Goal: Check status: Check status

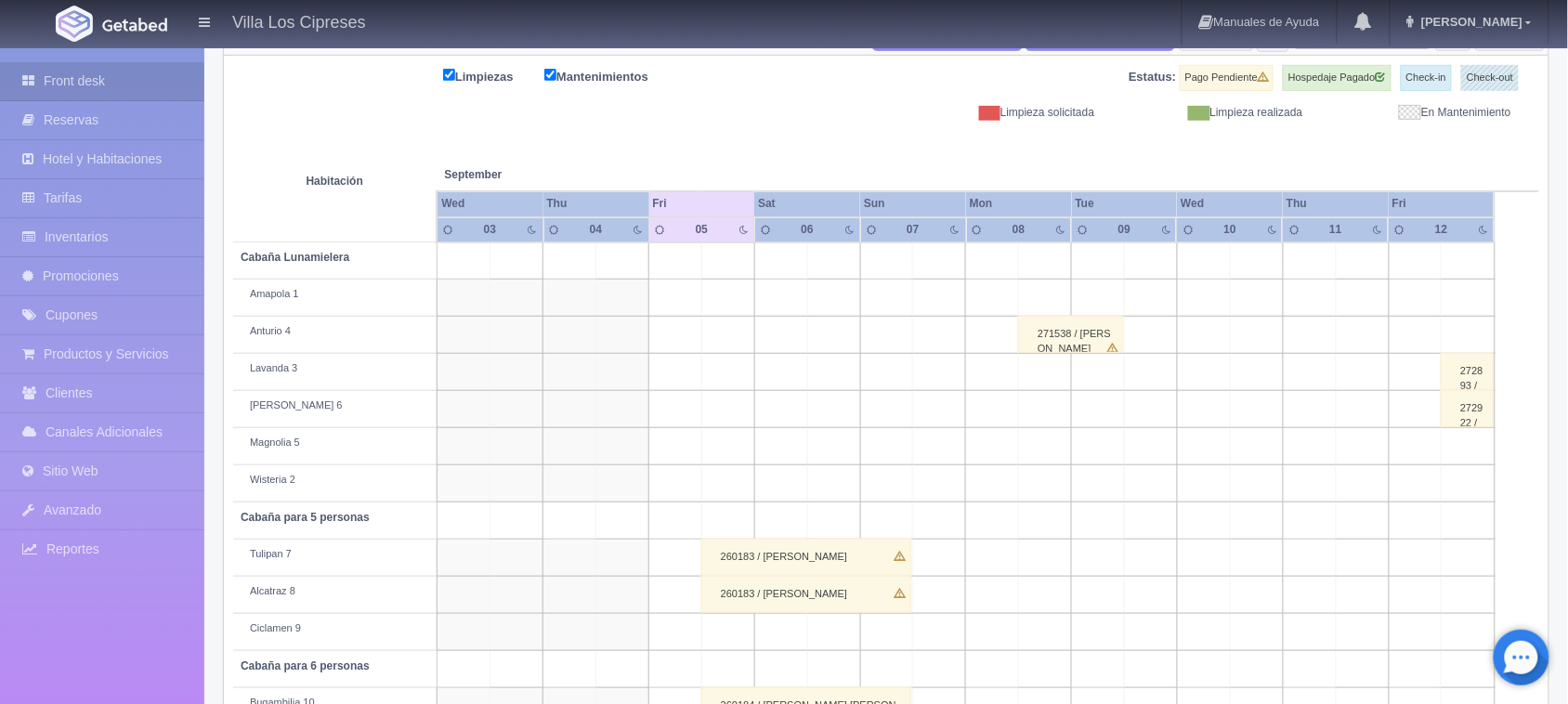
scroll to position [288, 0]
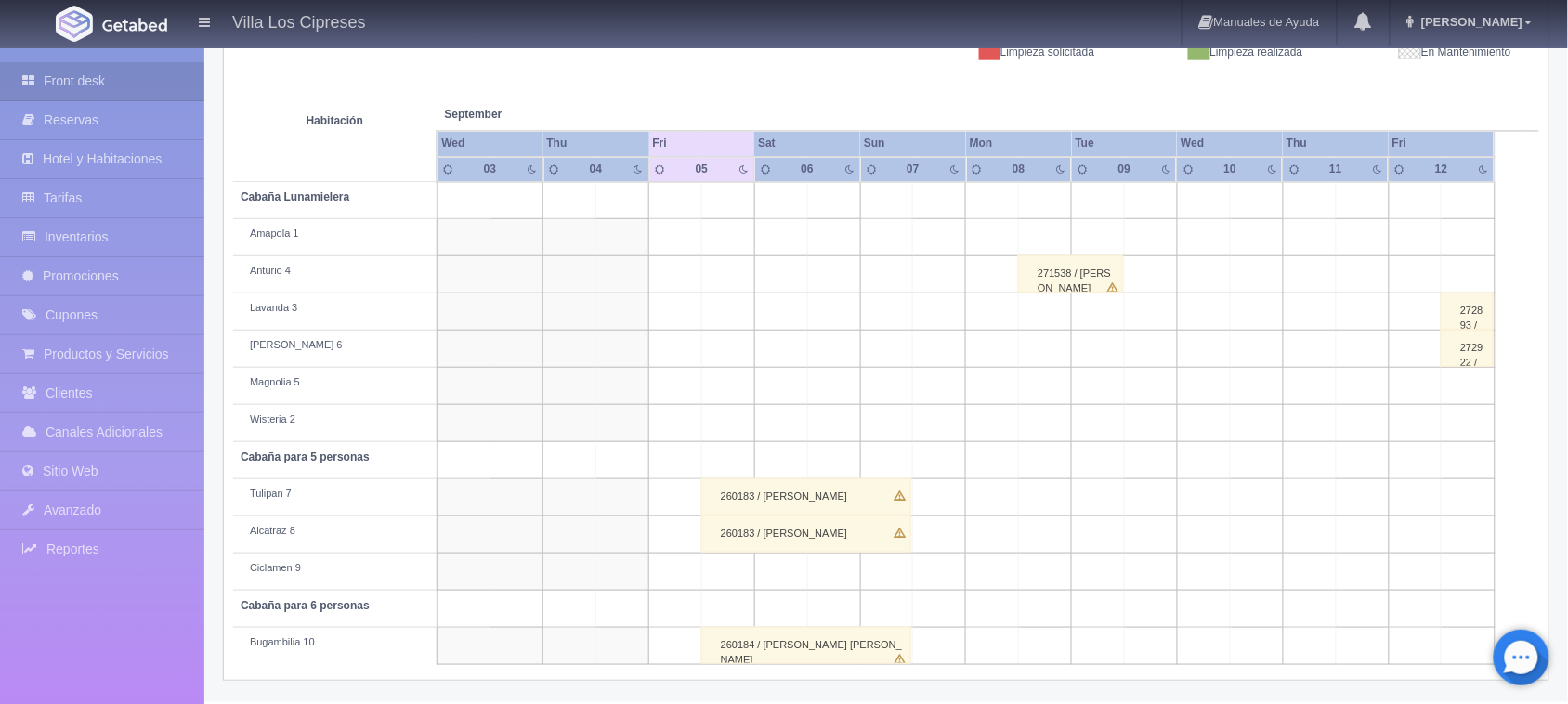
click at [818, 502] on div "260183 / [PERSON_NAME]" at bounding box center [806, 497] width 210 height 37
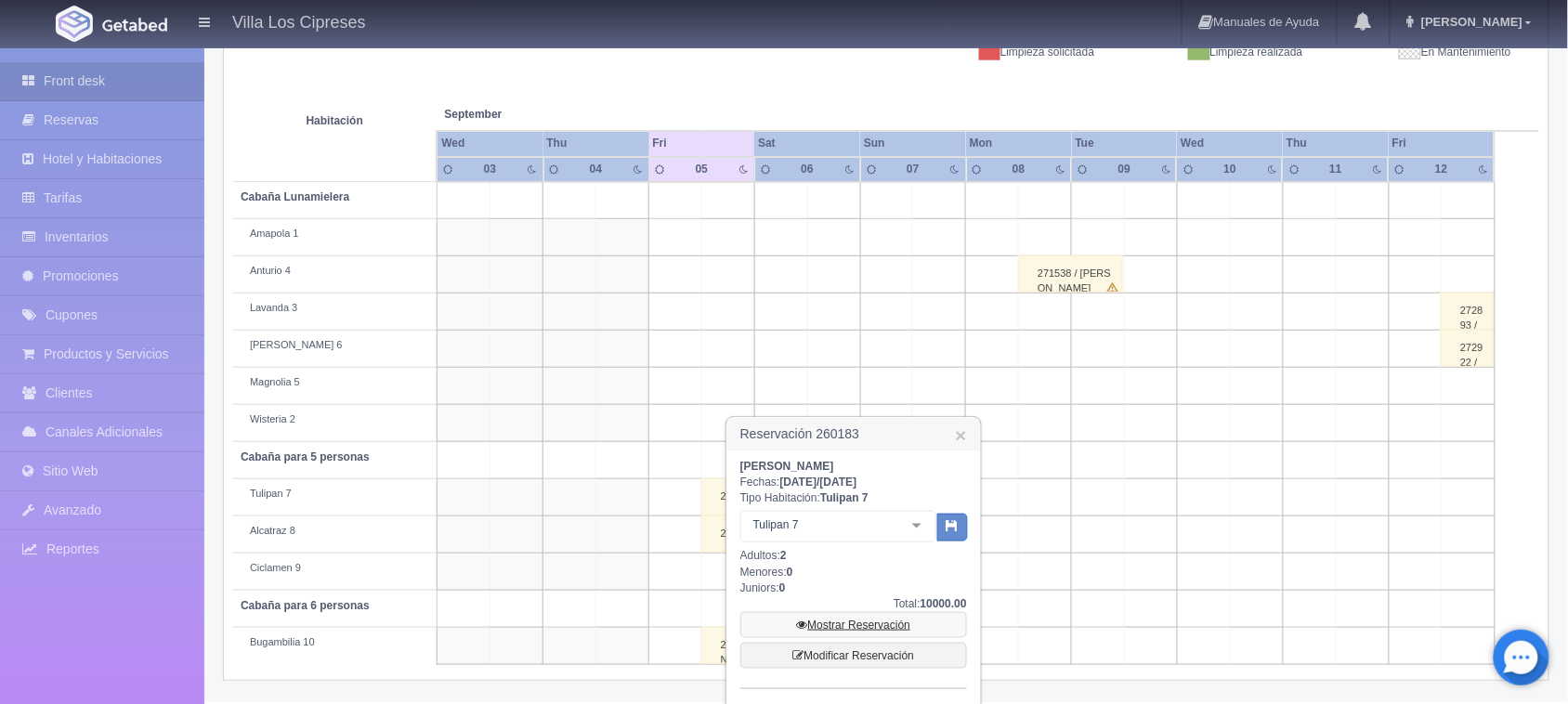
click at [861, 628] on link "Mostrar Reservación" at bounding box center [854, 624] width 226 height 26
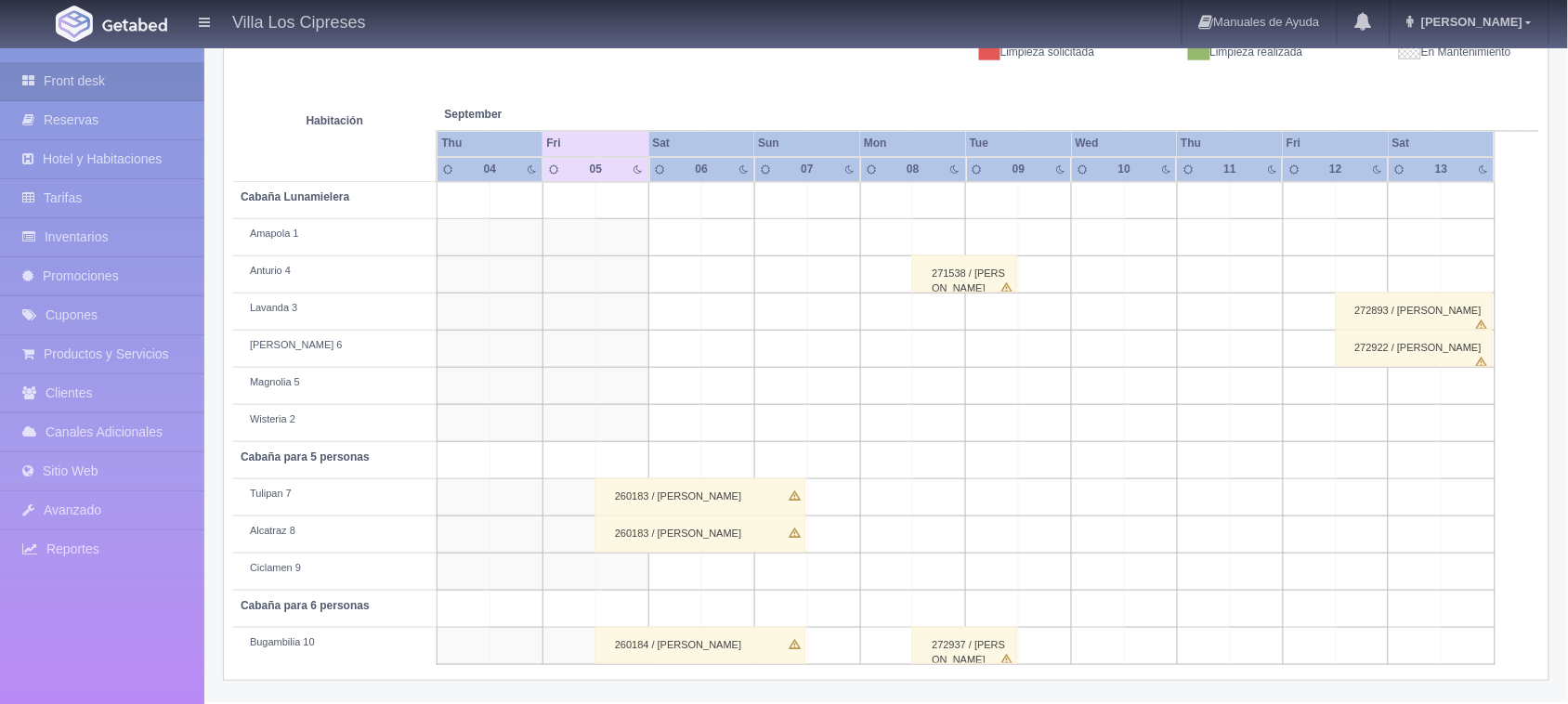
scroll to position [288, 0]
click at [715, 650] on div "260184 / [PERSON_NAME]" at bounding box center [699, 646] width 210 height 37
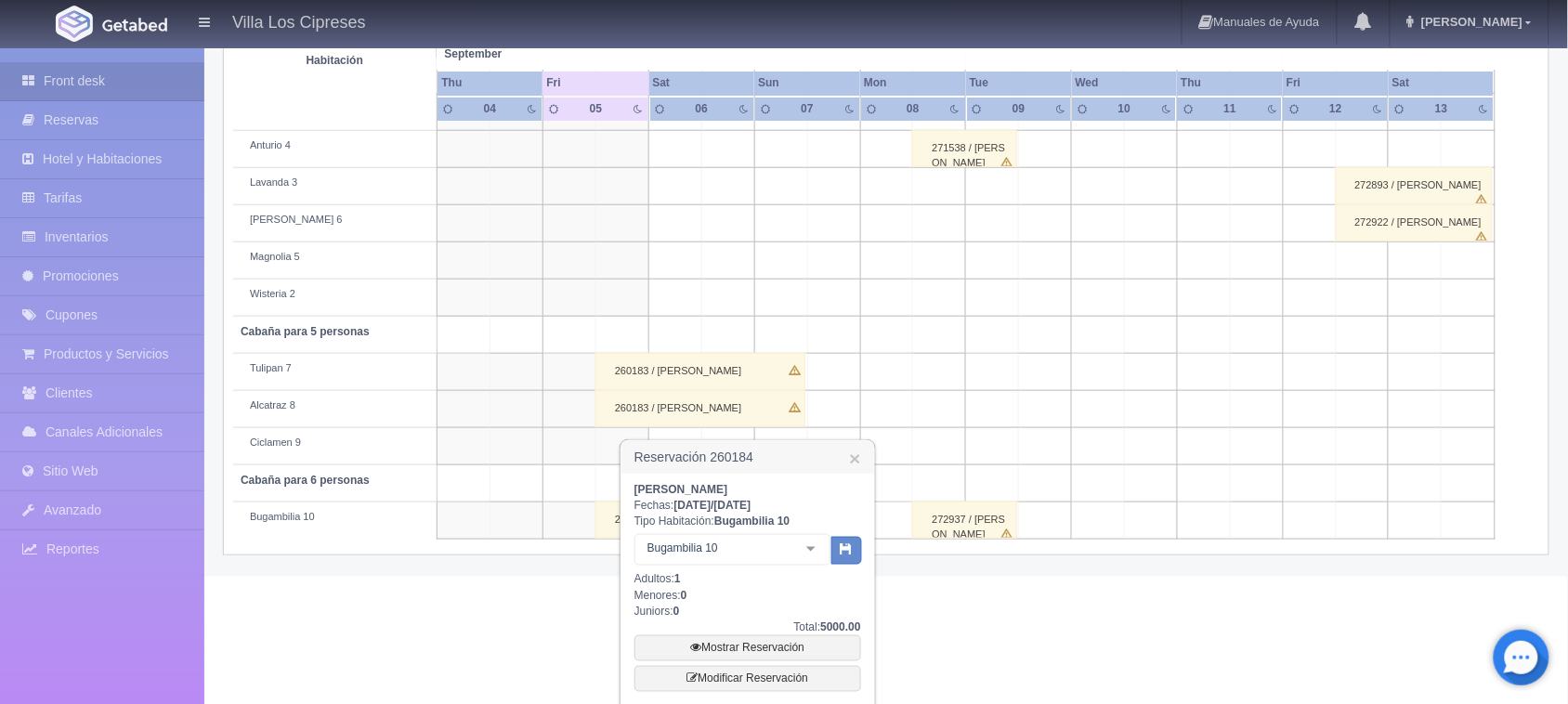
scroll to position [520, 0]
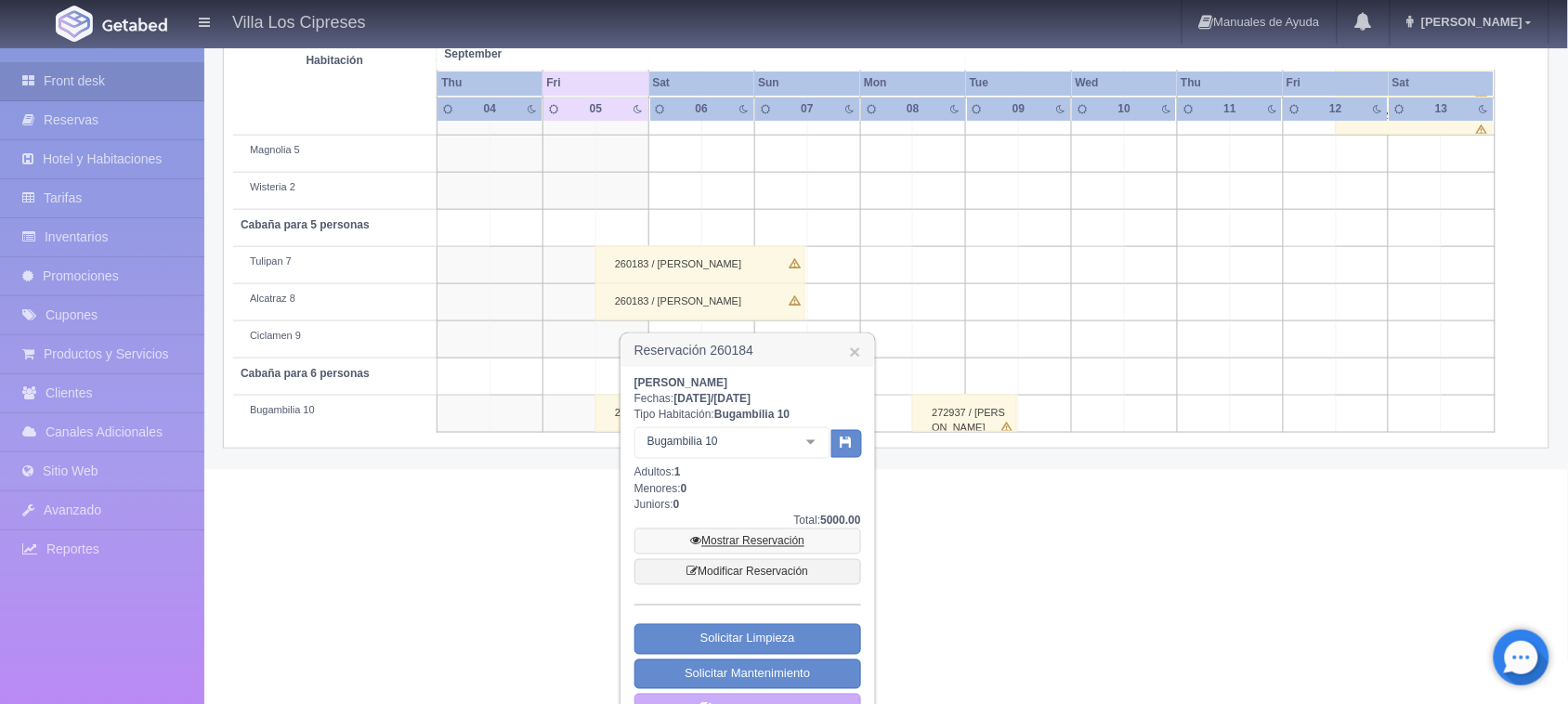
click at [754, 540] on link "Mostrar Reservación" at bounding box center [748, 541] width 226 height 26
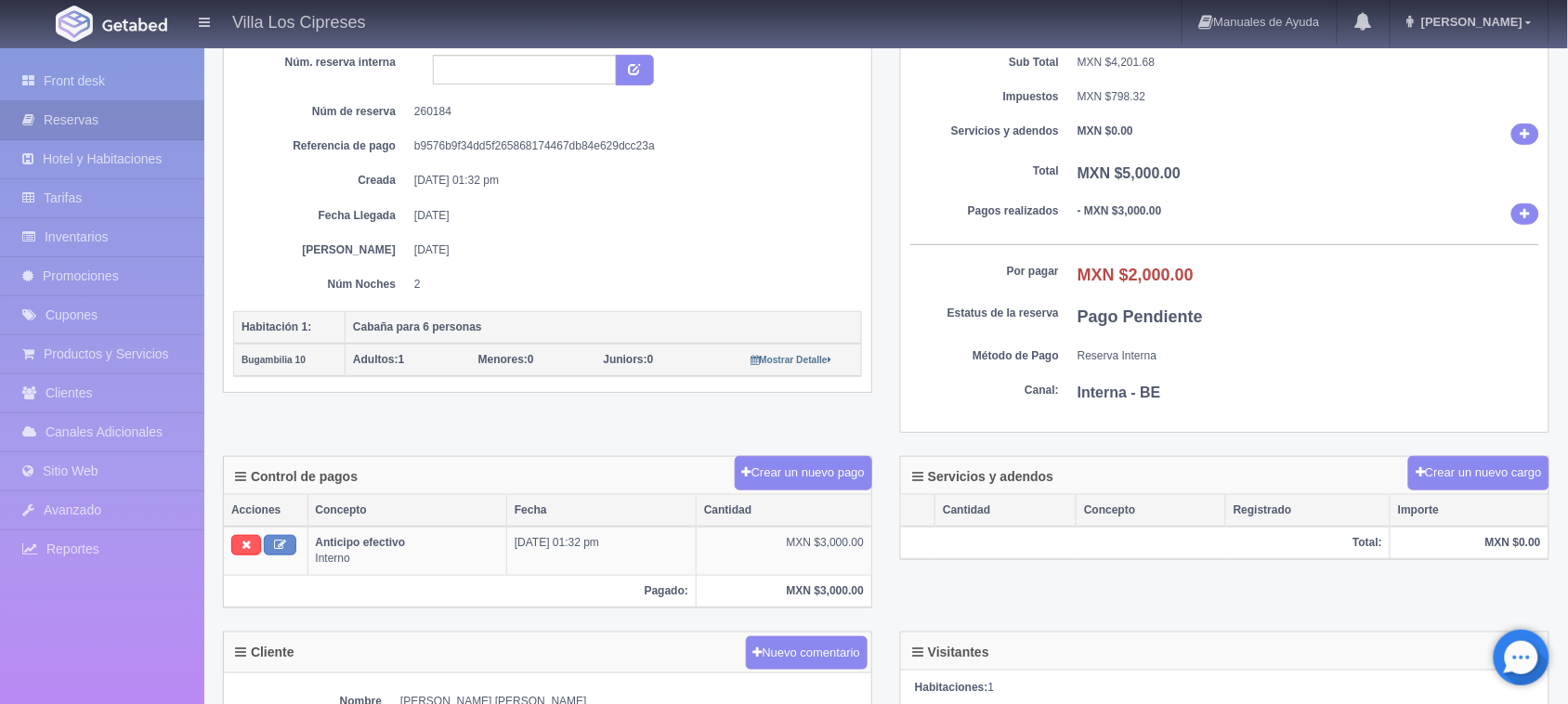
scroll to position [232, 0]
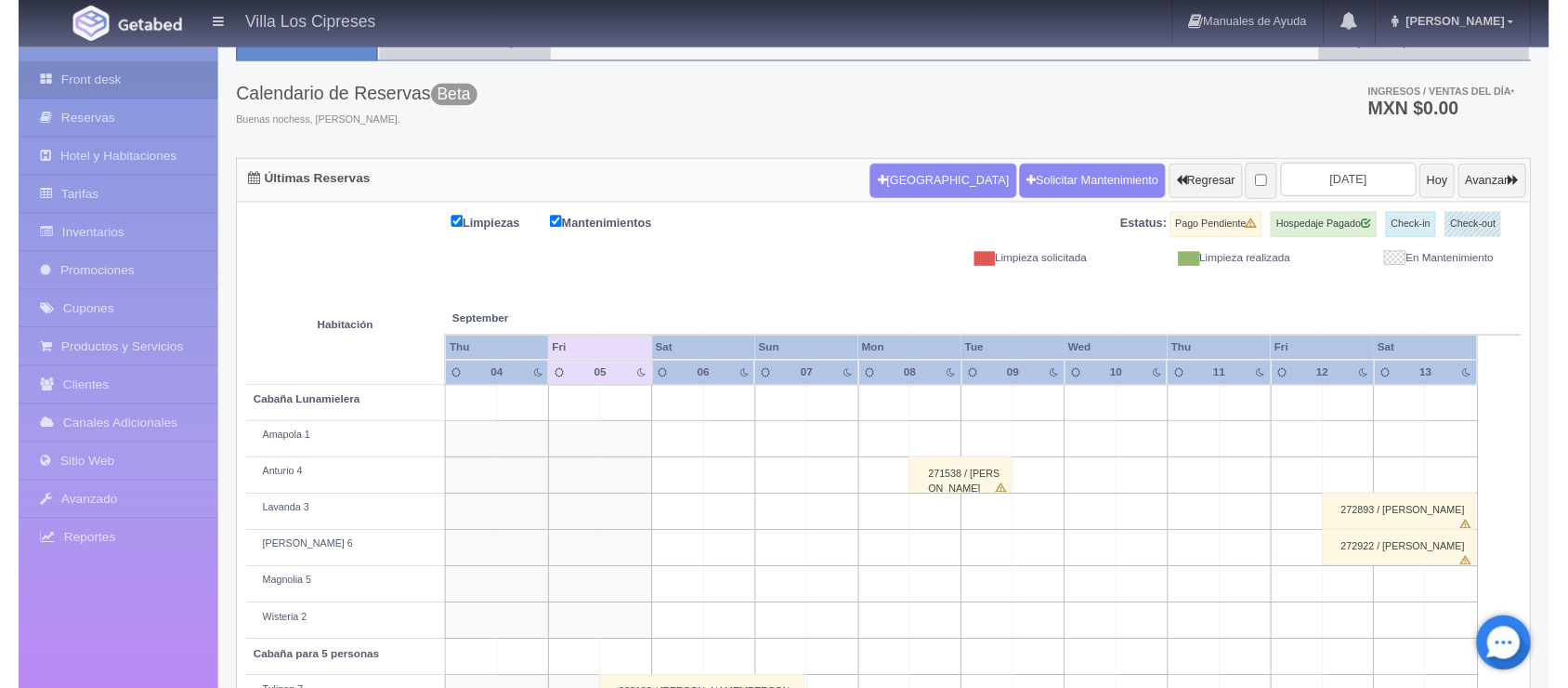
scroll to position [288, 0]
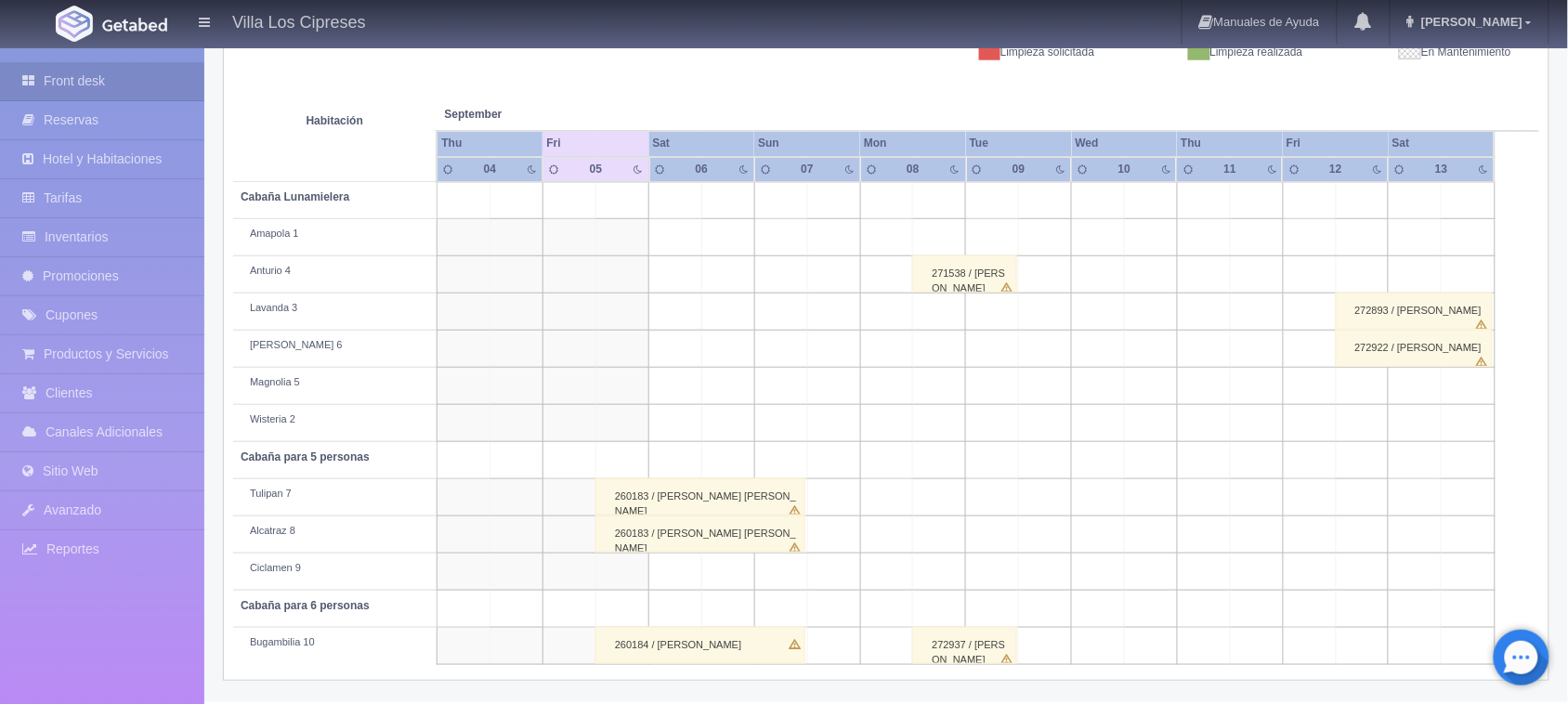
click at [1406, 345] on div "272922 / [PERSON_NAME]" at bounding box center [1415, 348] width 158 height 37
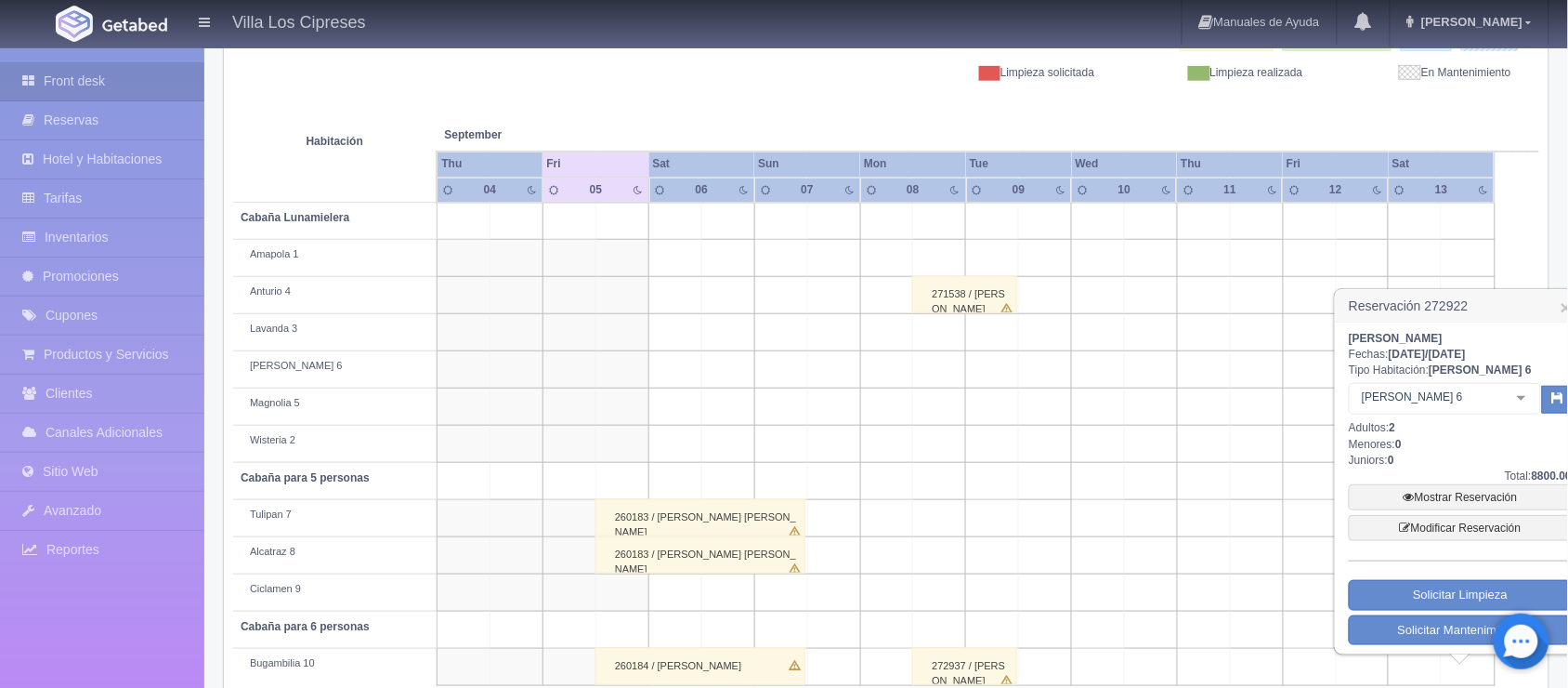
scroll to position [305, 0]
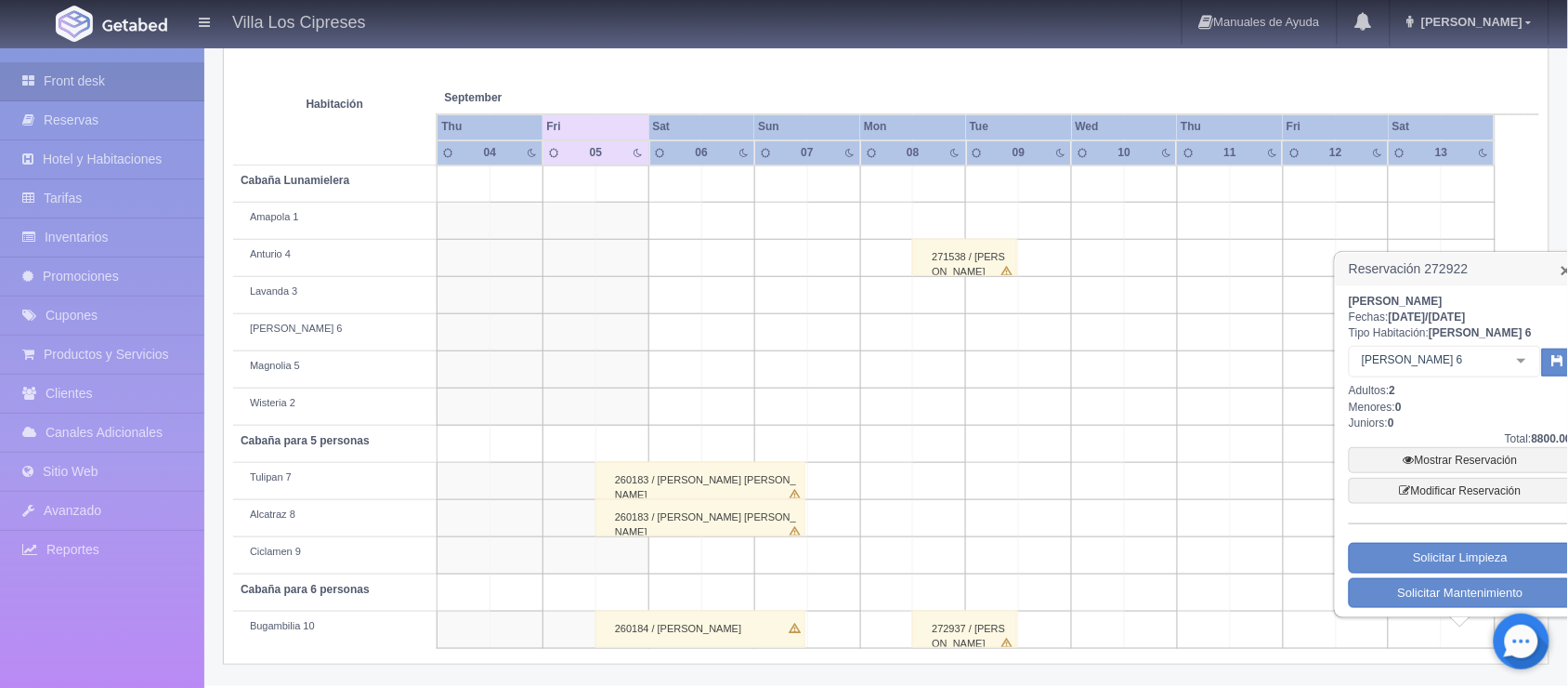
click at [1564, 266] on link "×" at bounding box center [1566, 270] width 11 height 20
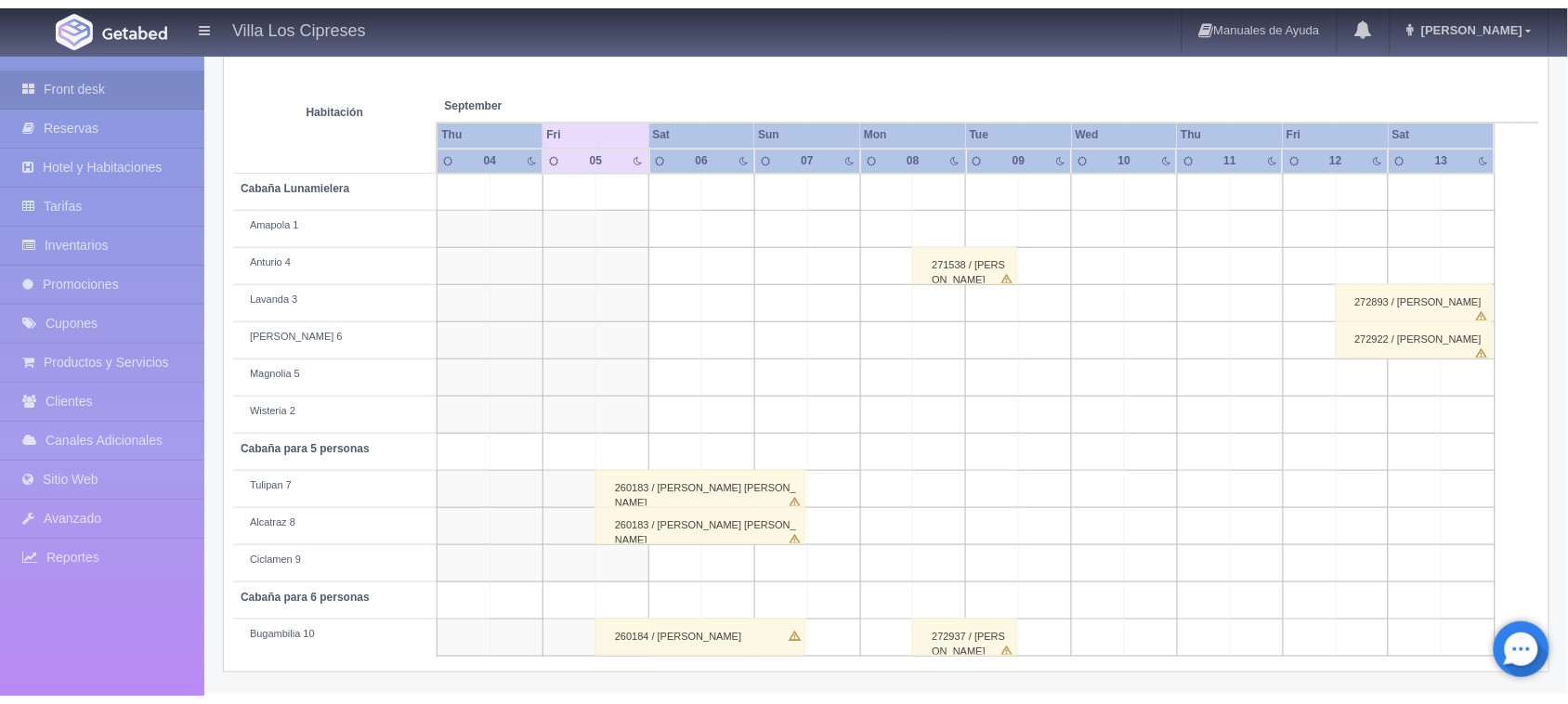
scroll to position [288, 0]
